Goal: Task Accomplishment & Management: Manage account settings

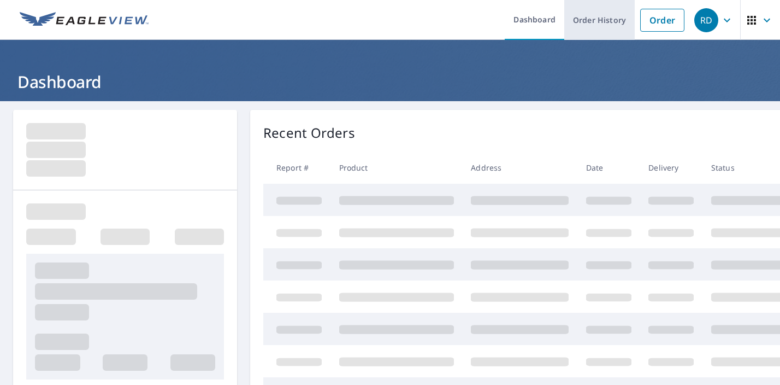
drag, startPoint x: 0, startPoint y: 0, endPoint x: 607, endPoint y: 7, distance: 607.0
click at [607, 7] on link "Order History" at bounding box center [599, 20] width 70 height 40
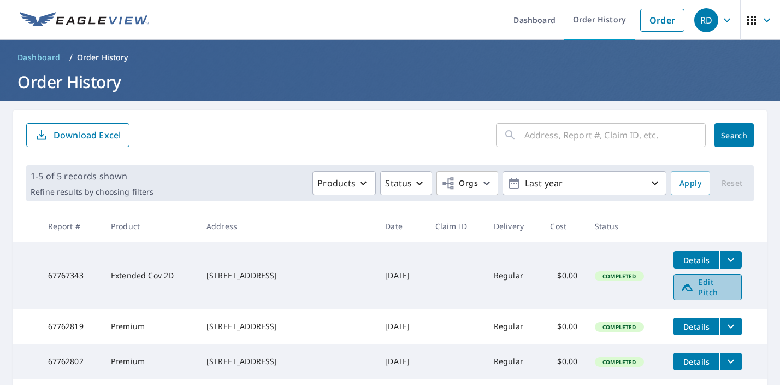
click at [685, 289] on icon at bounding box center [687, 286] width 13 height 13
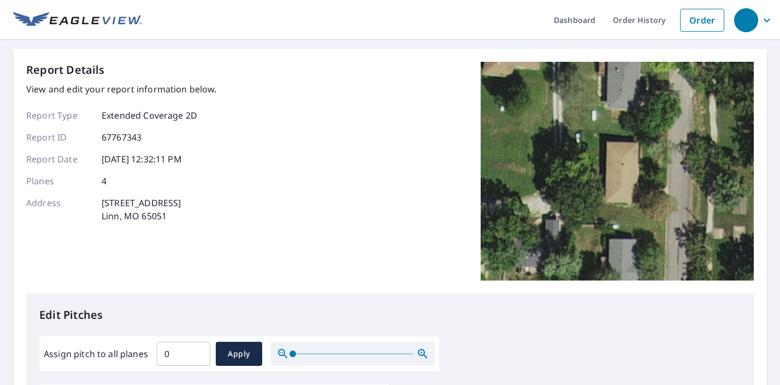
click at [196, 357] on input "0" at bounding box center [184, 353] width 54 height 31
type input "5"
click at [287, 227] on div "Report Details View and edit your report information below. Report Type Extende…" at bounding box center [390, 178] width 728 height 232
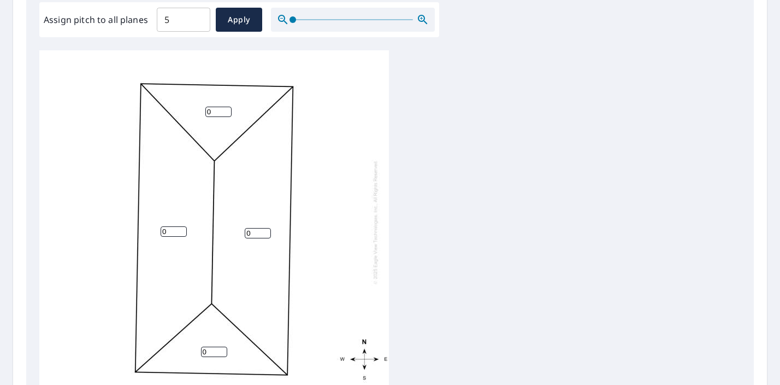
scroll to position [318, 0]
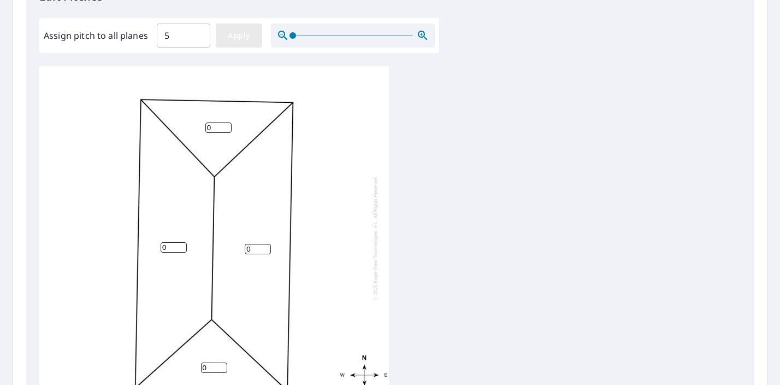
click at [247, 40] on span "Apply" at bounding box center [239, 36] width 29 height 14
type input "5"
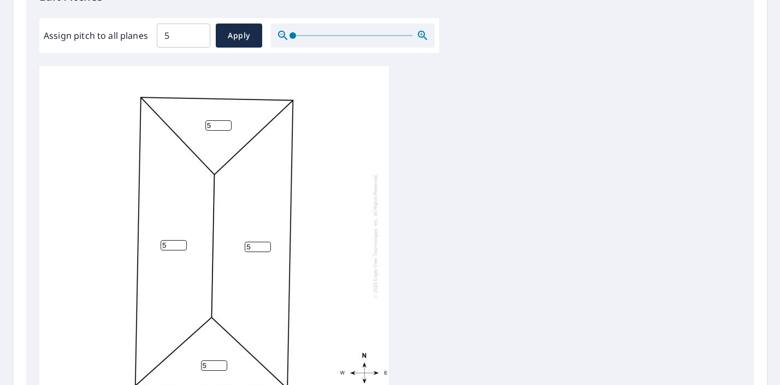
scroll to position [480, 0]
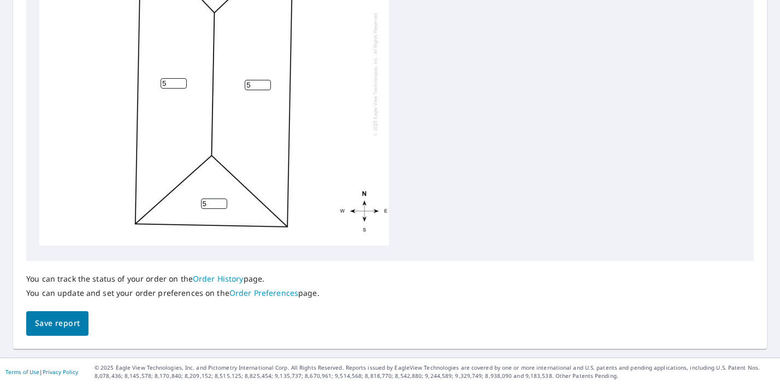
click at [55, 322] on span "Save report" at bounding box center [57, 323] width 45 height 14
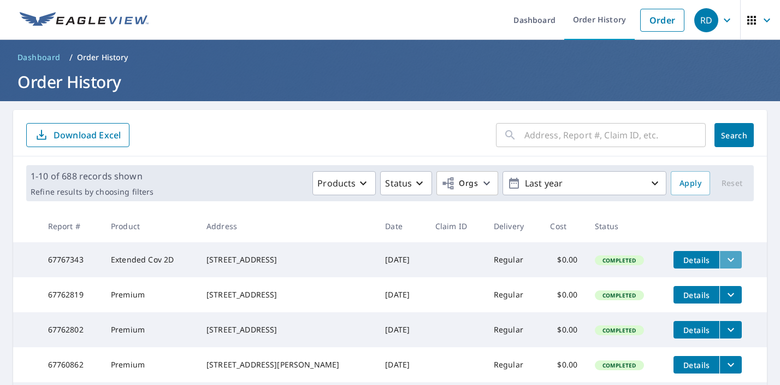
click at [735, 261] on button "filesDropdownBtn-67767343" at bounding box center [730, 259] width 22 height 17
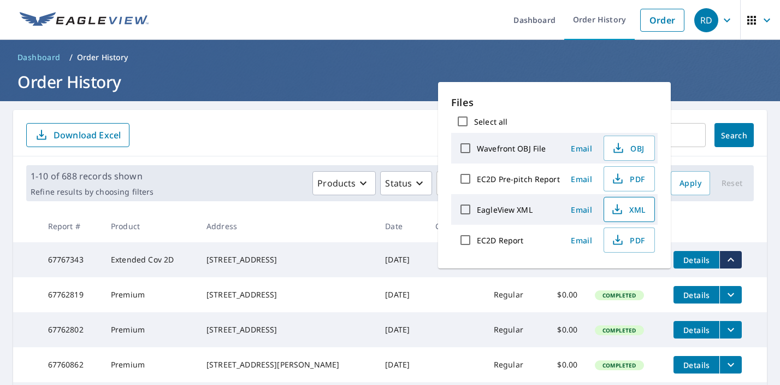
click at [647, 213] on button "XML" at bounding box center [629, 209] width 51 height 25
click at [630, 246] on span "PDF" at bounding box center [628, 239] width 35 height 13
